Goal: Information Seeking & Learning: Learn about a topic

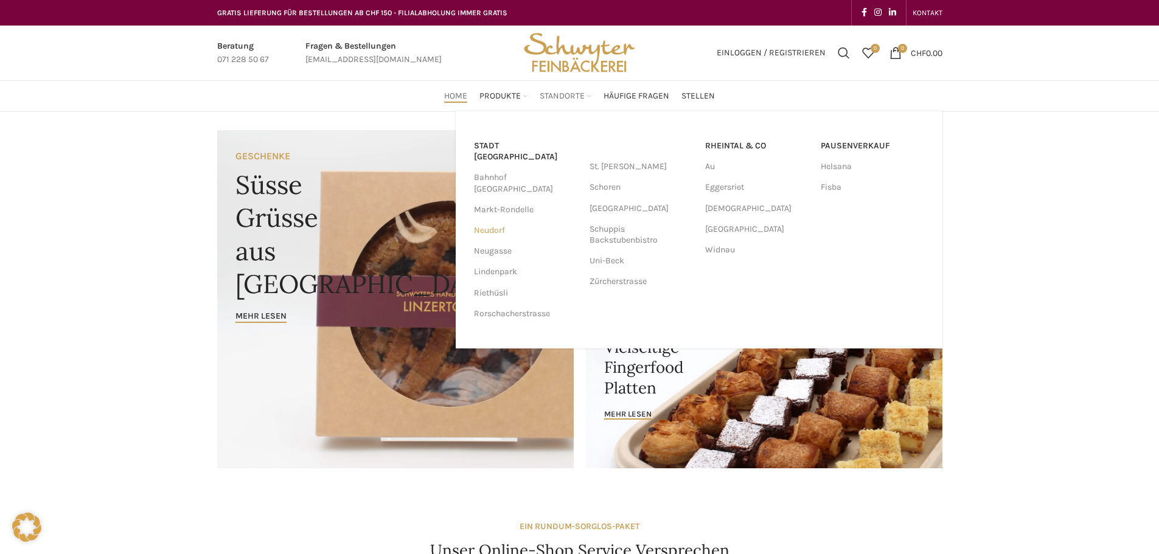
click at [500, 220] on link "Neudorf" at bounding box center [525, 230] width 103 height 21
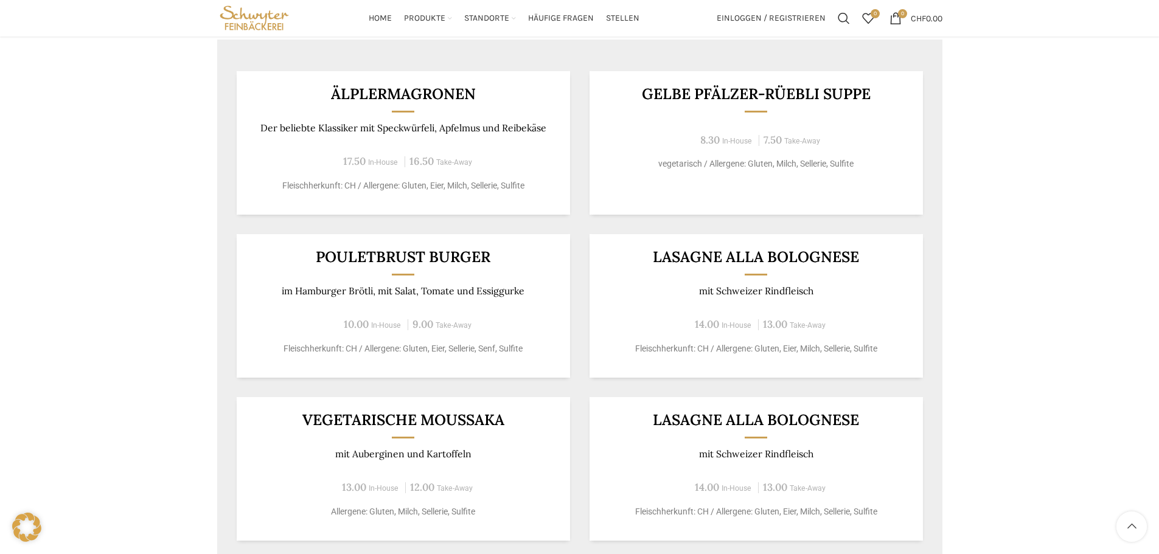
scroll to position [548, 0]
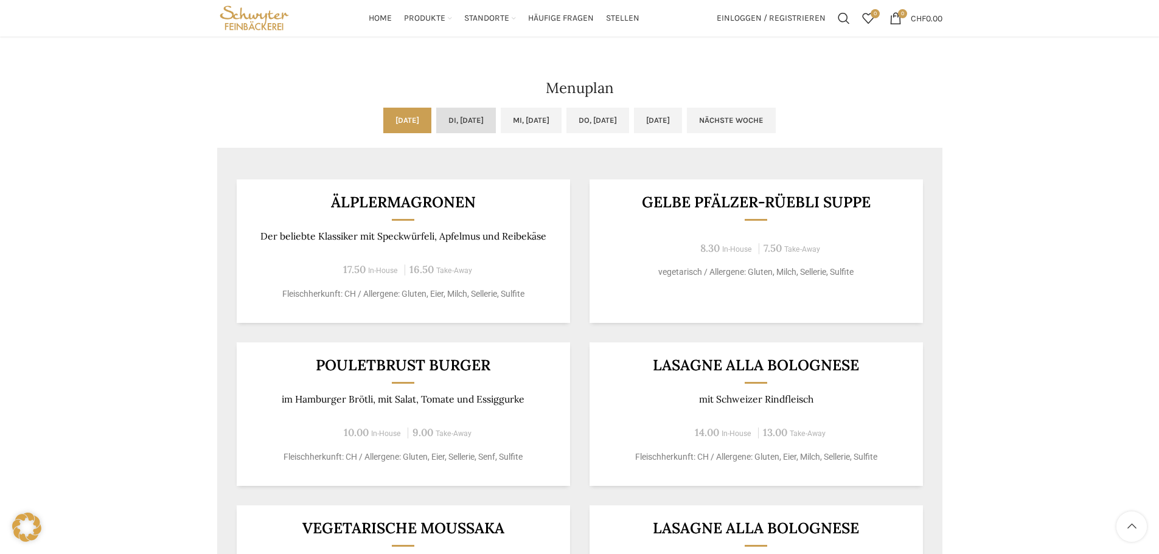
click at [448, 124] on link "Di, [DATE]" at bounding box center [466, 121] width 60 height 26
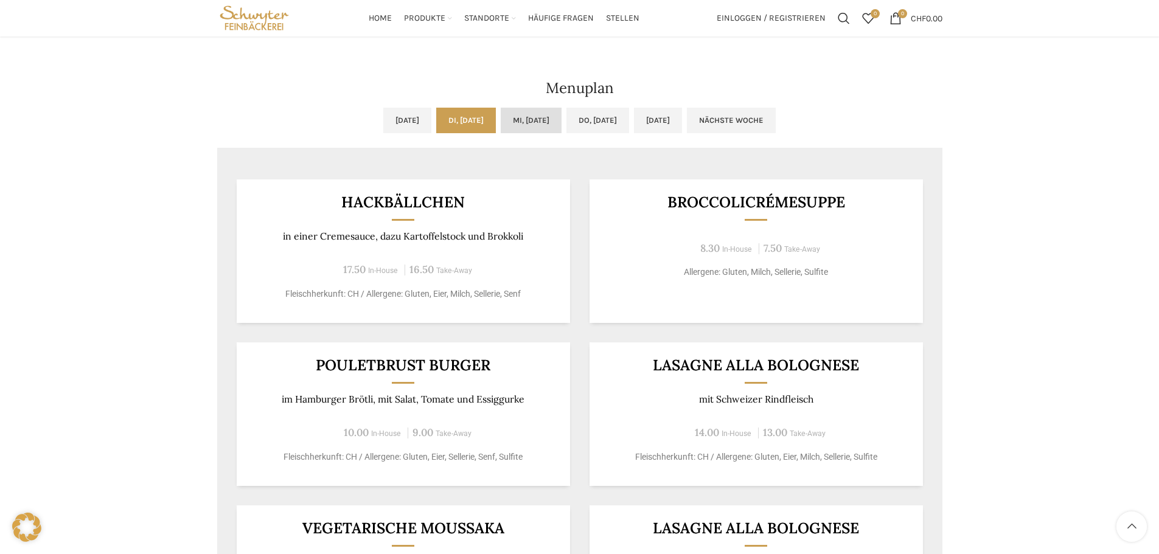
click at [547, 125] on link "Mi, [DATE]" at bounding box center [531, 121] width 61 height 26
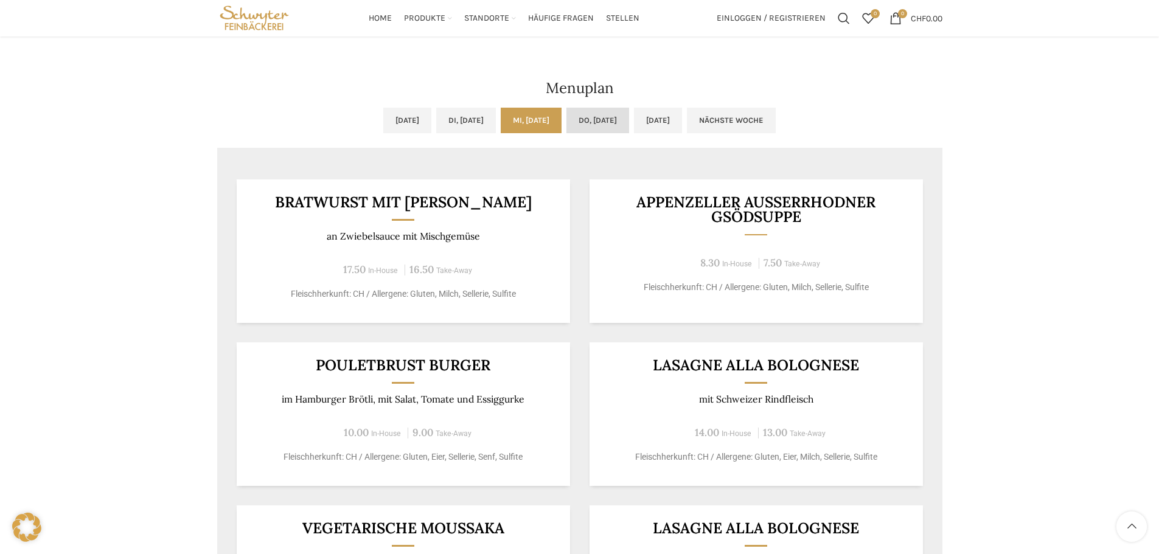
click at [616, 120] on link "Do, [DATE]" at bounding box center [598, 121] width 63 height 26
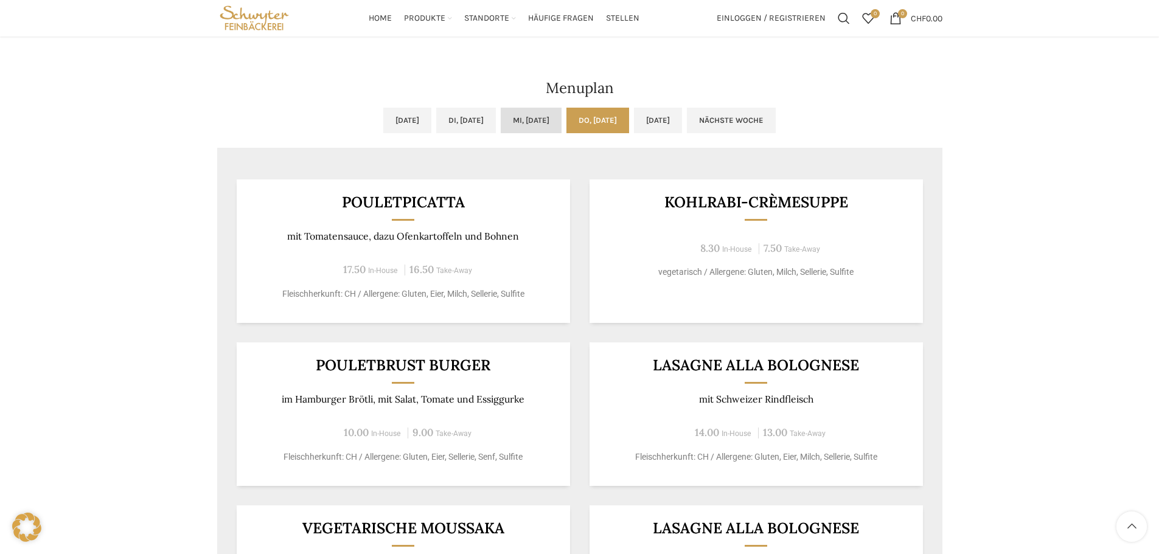
click at [551, 120] on link "Mi, [DATE]" at bounding box center [531, 121] width 61 height 26
